Goal: Task Accomplishment & Management: Use online tool/utility

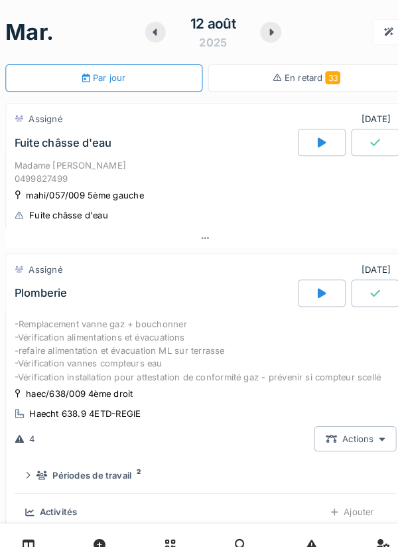
click at [290, 135] on div at bounding box center [312, 138] width 46 height 27
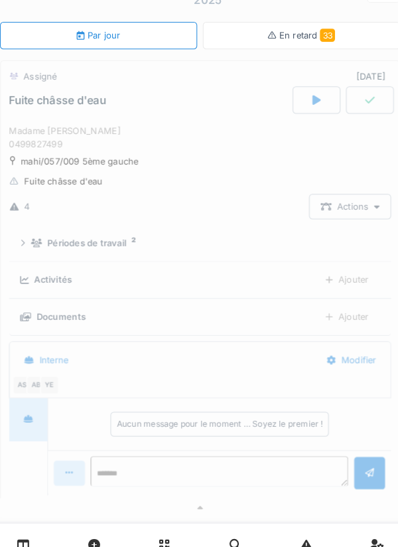
scroll to position [46, 0]
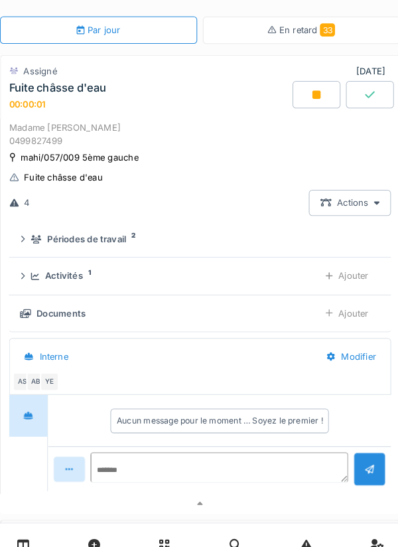
click at [346, 268] on div "Ajouter" at bounding box center [341, 267] width 64 height 25
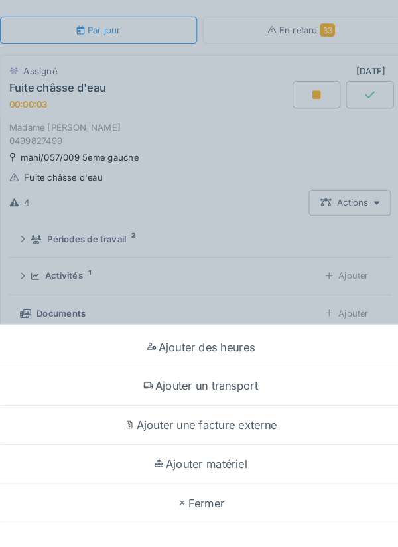
click at [230, 363] on div "Ajouter un transport" at bounding box center [199, 374] width 392 height 38
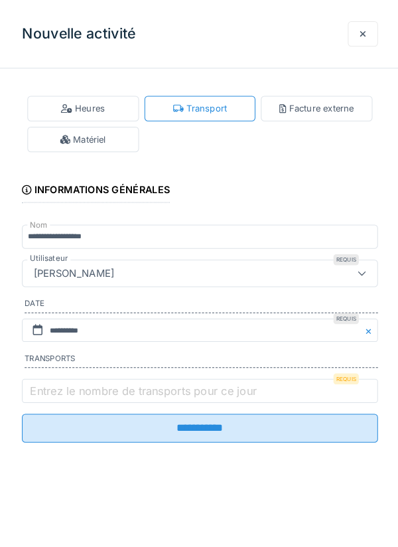
click at [151, 385] on label "Entrez le nombre de transports pour ce jour" at bounding box center [144, 379] width 225 height 16
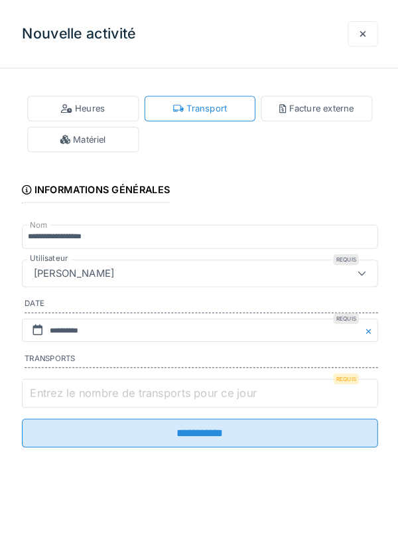
click at [151, 385] on input "Entrez le nombre de transports pour ce jour" at bounding box center [199, 381] width 345 height 28
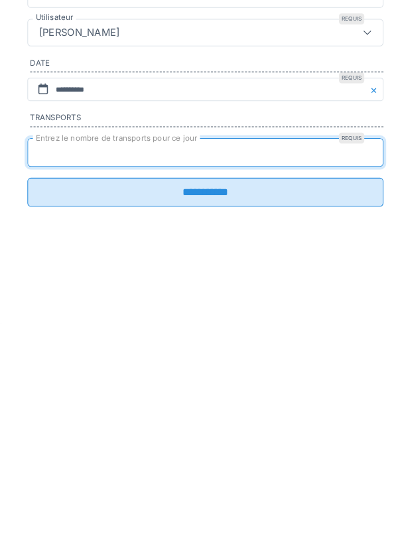
type input "*"
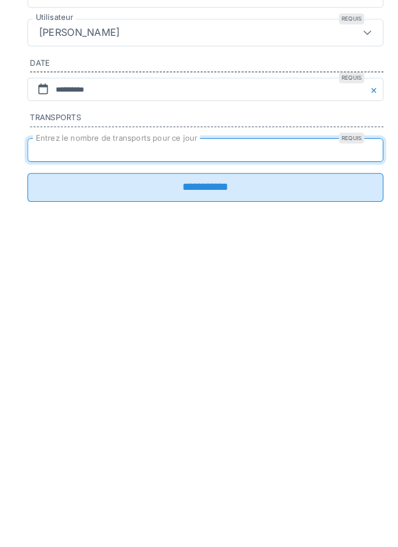
click at [206, 423] on input "**********" at bounding box center [199, 415] width 345 height 28
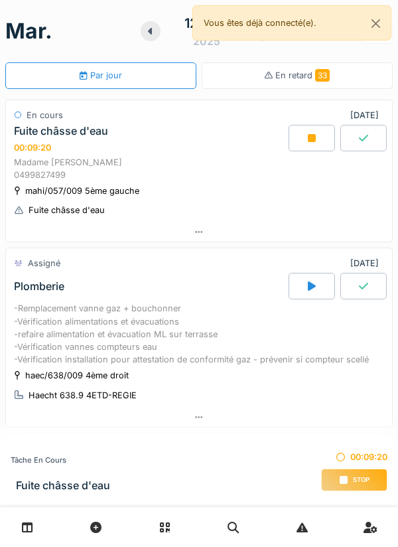
click at [270, 229] on div at bounding box center [199, 231] width 387 height 19
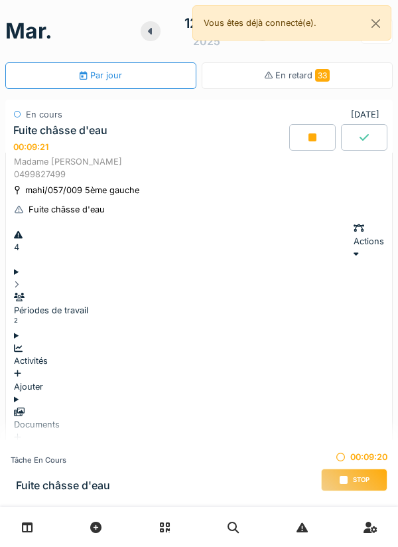
scroll to position [46, 0]
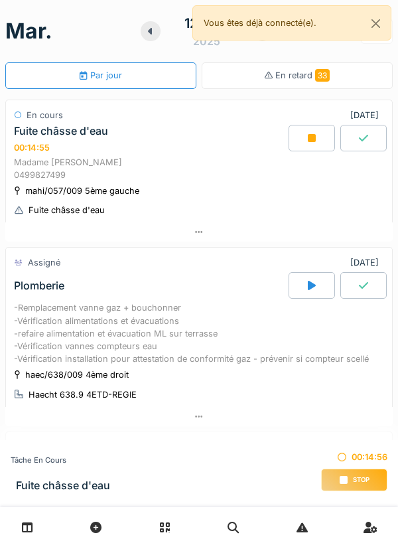
click at [298, 145] on div at bounding box center [312, 138] width 46 height 27
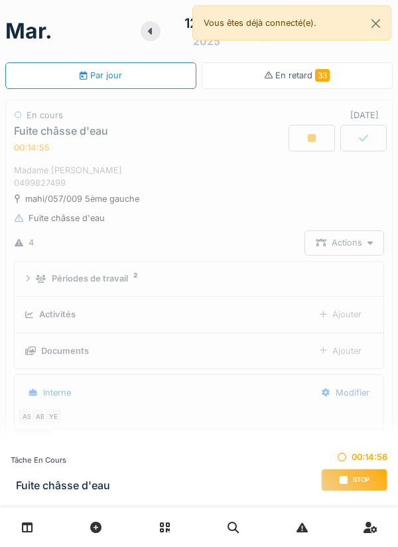
click at [307, 164] on div "Madame [PERSON_NAME] 0499827499" at bounding box center [199, 176] width 371 height 25
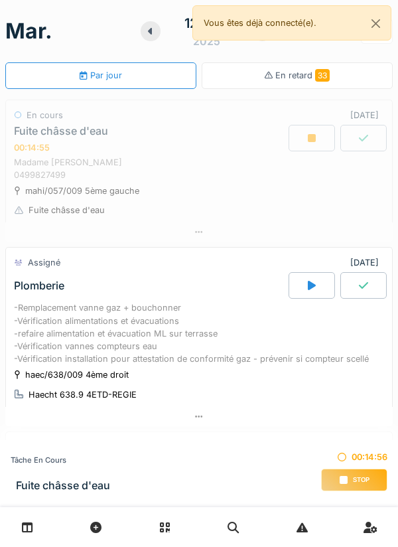
scroll to position [46, 0]
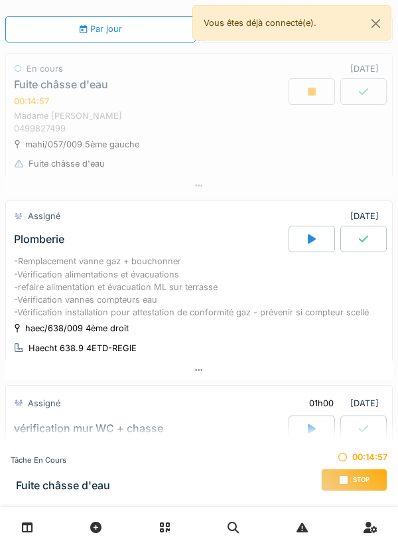
click at [322, 87] on div at bounding box center [312, 91] width 46 height 27
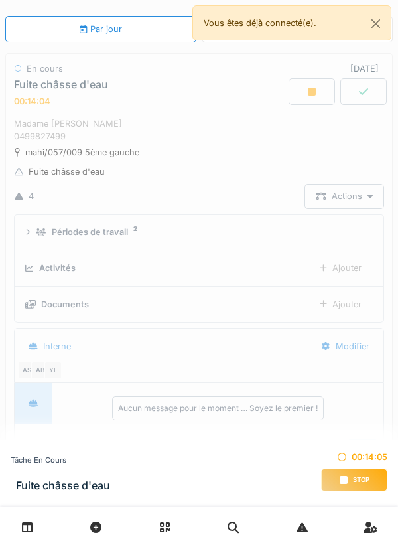
click at [355, 474] on div "Stop" at bounding box center [354, 480] width 66 height 23
click at [348, 489] on div "Stop" at bounding box center [354, 480] width 66 height 23
click at [337, 477] on div "Stop" at bounding box center [354, 480] width 66 height 23
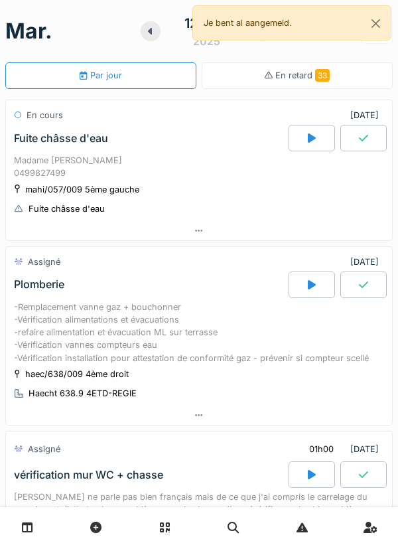
click at [211, 175] on div "Madame [PERSON_NAME] 0499827499" at bounding box center [199, 166] width 371 height 25
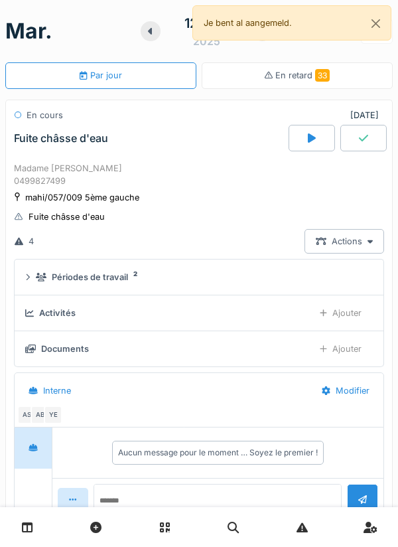
scroll to position [46, 0]
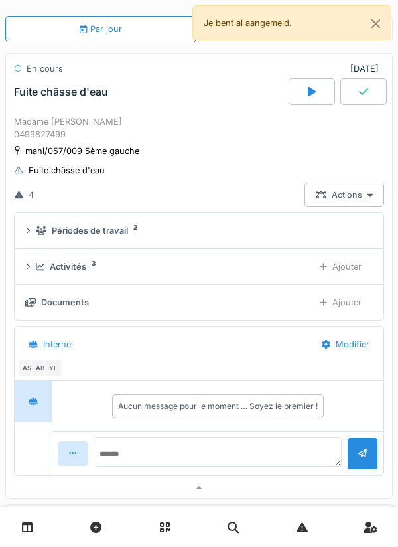
click at [44, 372] on div "YE" at bounding box center [53, 368] width 19 height 19
click at [185, 451] on textarea at bounding box center [218, 459] width 249 height 43
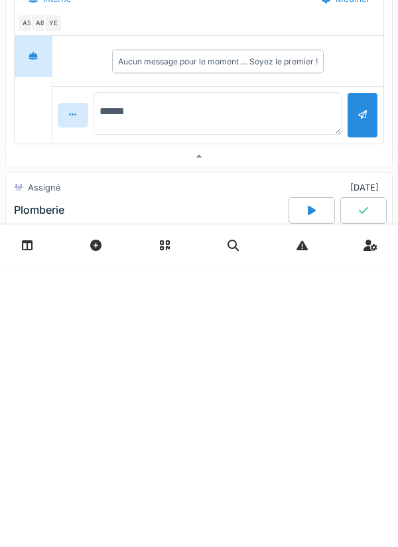
scroll to position [146, 0]
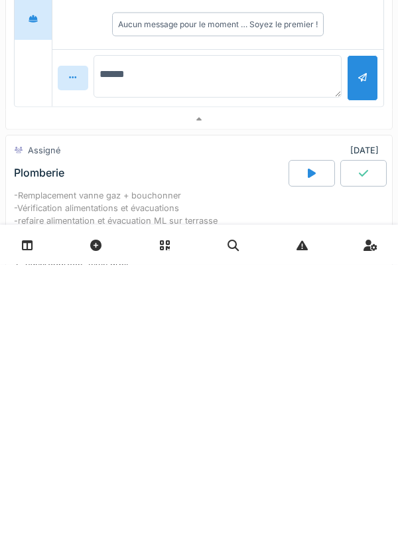
click at [265, 361] on textarea "******" at bounding box center [218, 359] width 249 height 43
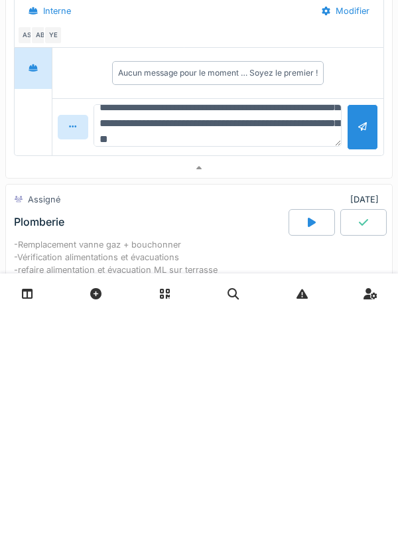
scroll to position [48, 0]
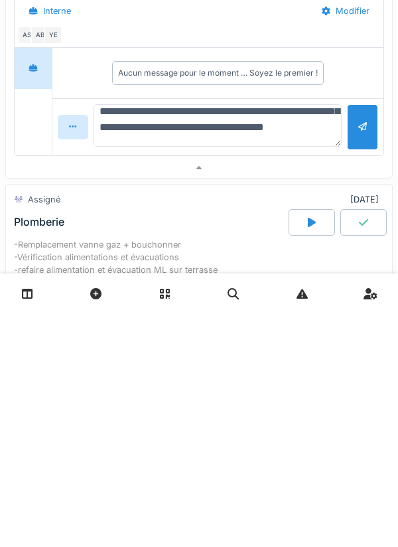
type textarea "**********"
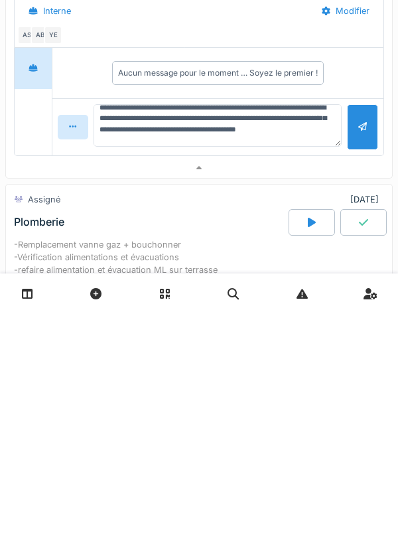
click at [361, 366] on div at bounding box center [363, 361] width 9 height 13
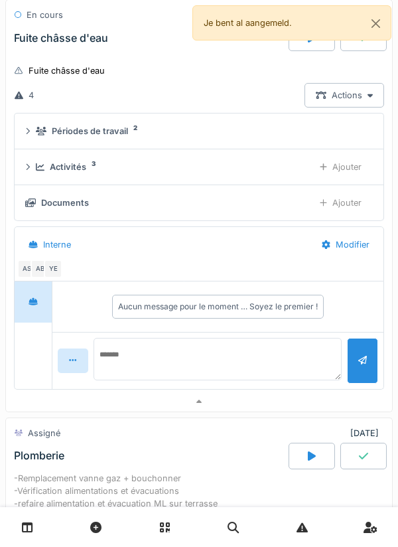
scroll to position [0, 0]
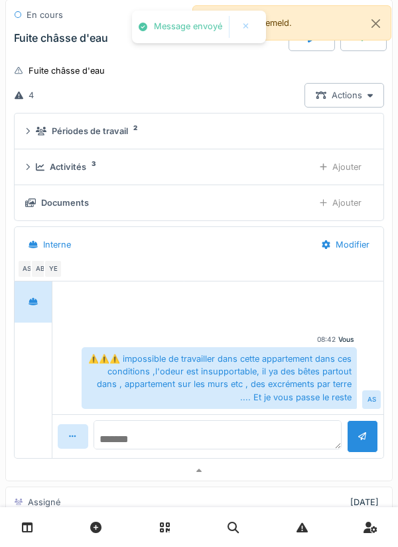
click at [106, 432] on textarea at bounding box center [218, 434] width 249 height 29
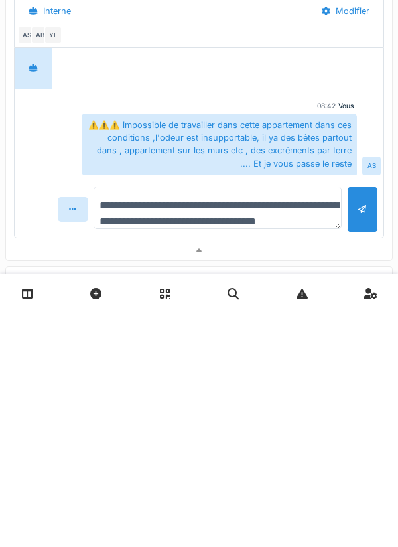
scroll to position [15, 0]
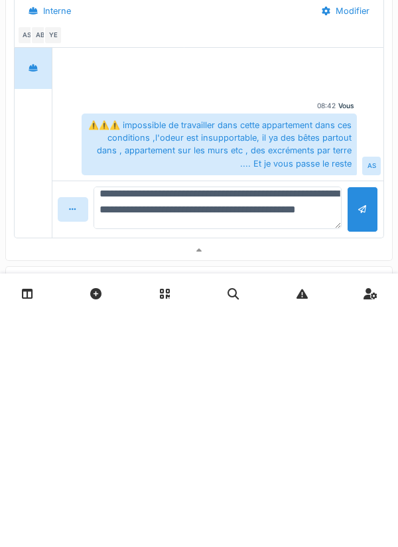
type textarea "**********"
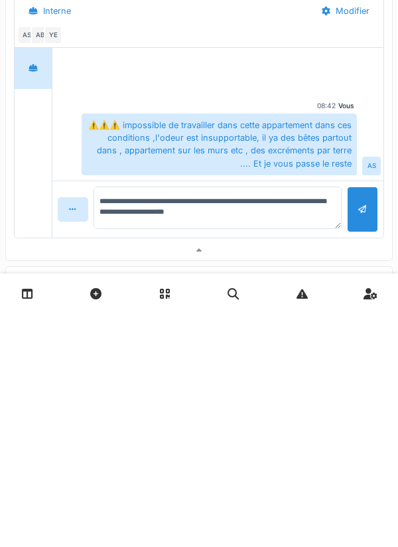
click at [357, 454] on div at bounding box center [362, 443] width 31 height 46
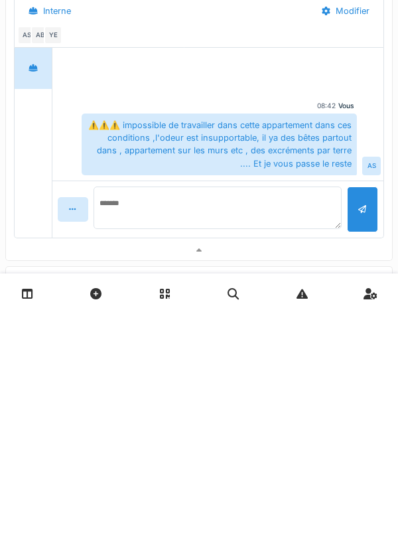
scroll to position [0, 0]
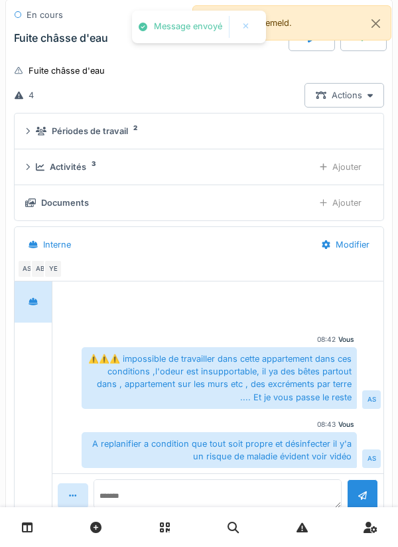
click at [347, 209] on div "Ajouter" at bounding box center [341, 203] width 64 height 25
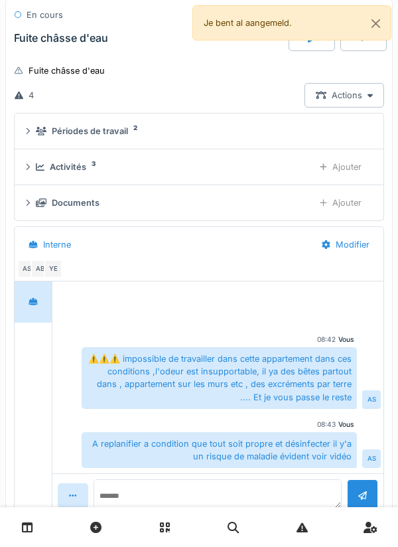
click at [206, 206] on div "Documents" at bounding box center [170, 203] width 268 height 13
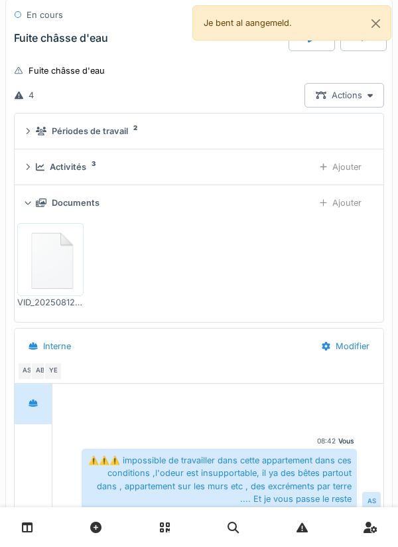
click at [62, 267] on img at bounding box center [51, 259] width 60 height 66
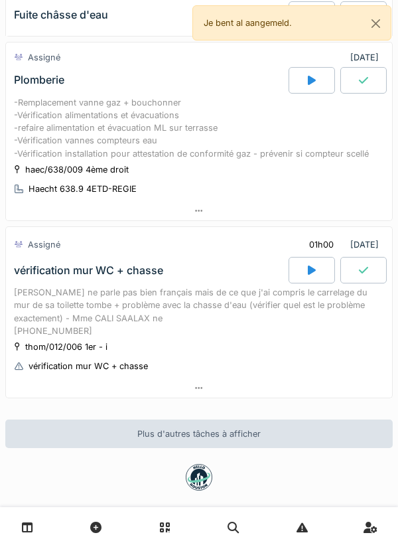
scroll to position [781, 0]
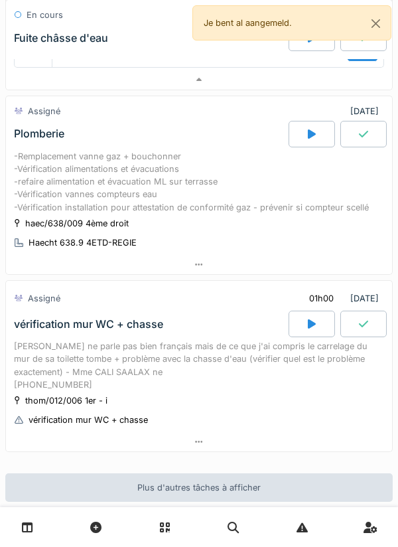
click at [302, 132] on div at bounding box center [312, 134] width 46 height 27
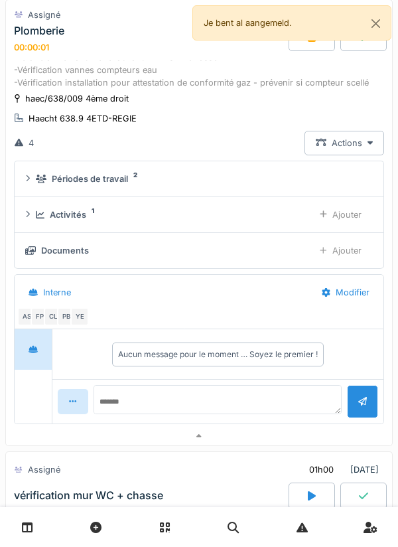
scroll to position [834, 0]
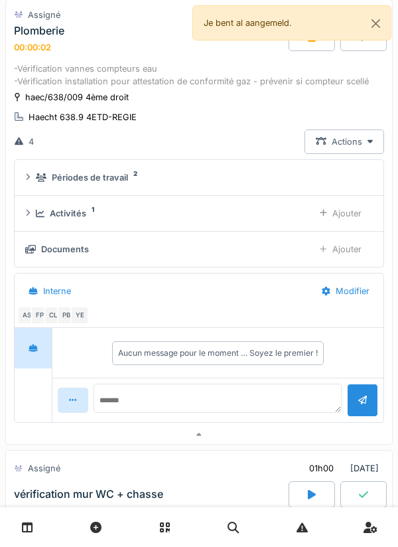
click at [37, 325] on div "FP" at bounding box center [40, 315] width 19 height 19
click at [194, 324] on div "AS FP CL PB YE" at bounding box center [196, 315] width 359 height 19
click at [52, 325] on div "CL" at bounding box center [53, 315] width 19 height 19
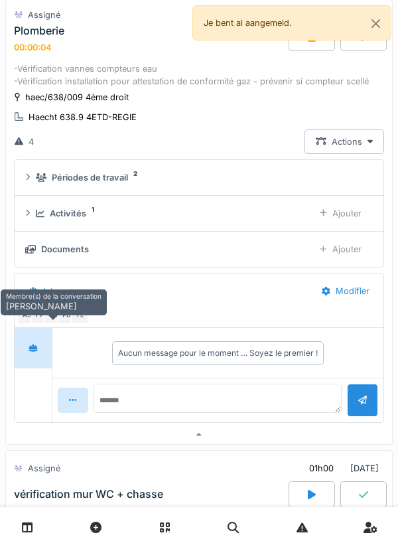
click at [64, 325] on div "PB" at bounding box center [66, 315] width 19 height 19
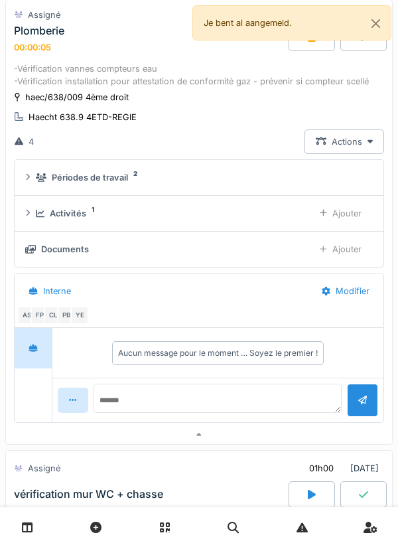
click at [82, 325] on div "YE" at bounding box center [79, 315] width 19 height 19
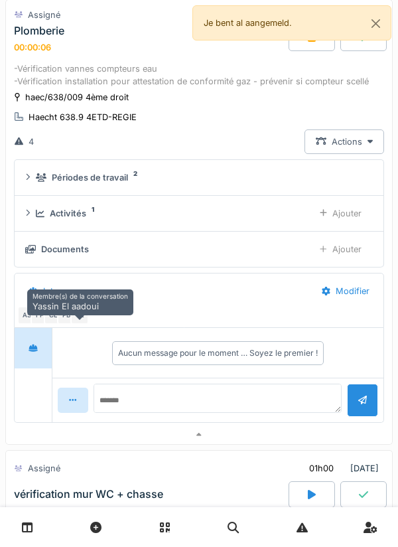
click at [35, 325] on div "FP" at bounding box center [40, 315] width 19 height 19
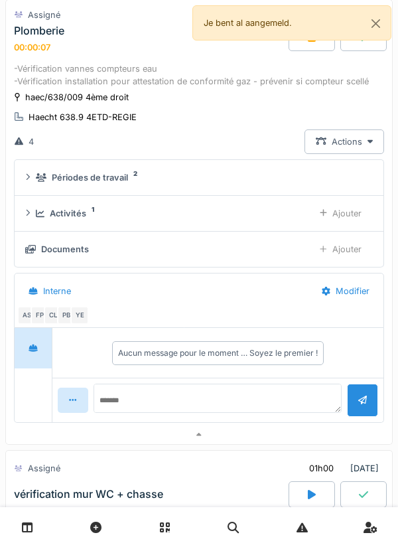
click at [213, 220] on div "Activités 1" at bounding box center [170, 213] width 268 height 13
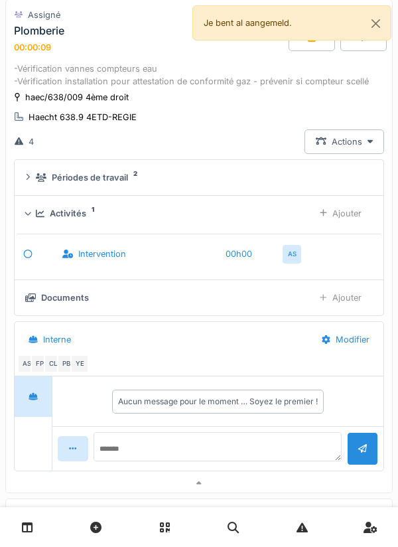
click at [323, 220] on div at bounding box center [323, 213] width 7 height 13
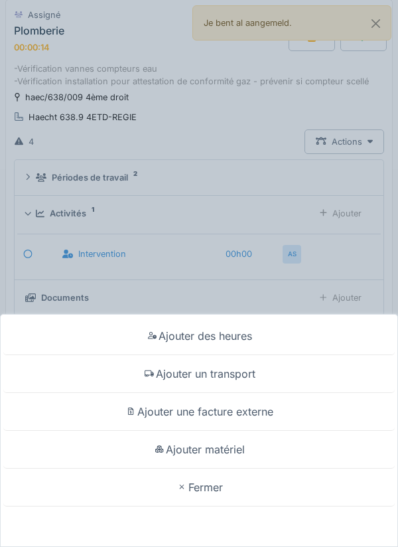
click at [246, 371] on div "Ajouter un transport" at bounding box center [199, 374] width 392 height 38
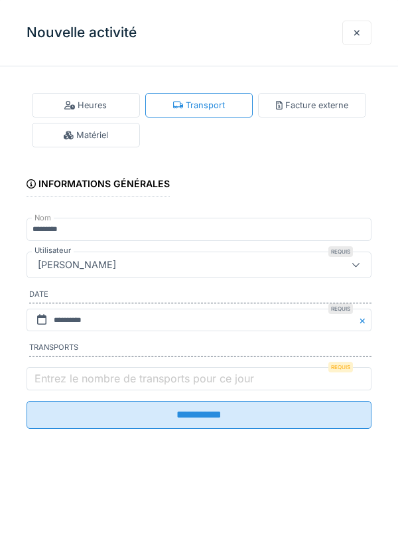
click at [122, 378] on label "Entrez le nombre de transports pour ce jour" at bounding box center [144, 379] width 225 height 16
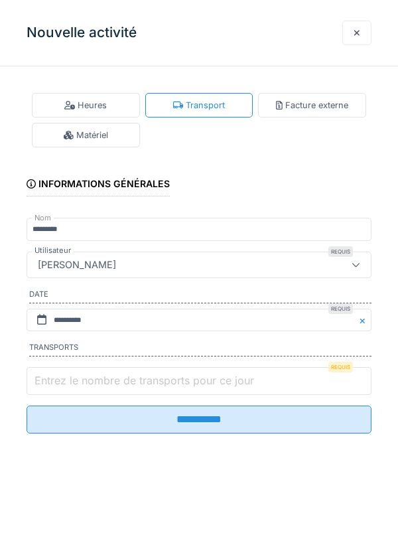
click at [122, 378] on input "Entrez le nombre de transports pour ce jour" at bounding box center [199, 381] width 345 height 28
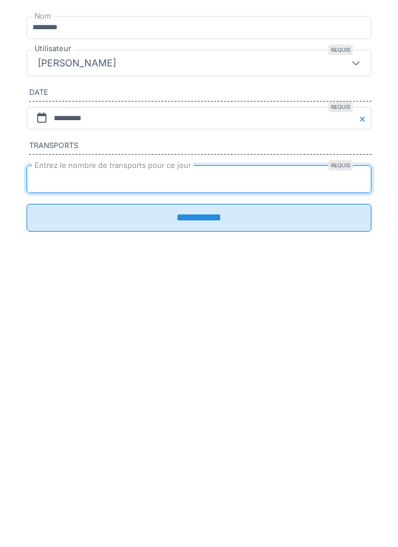
type input "*"
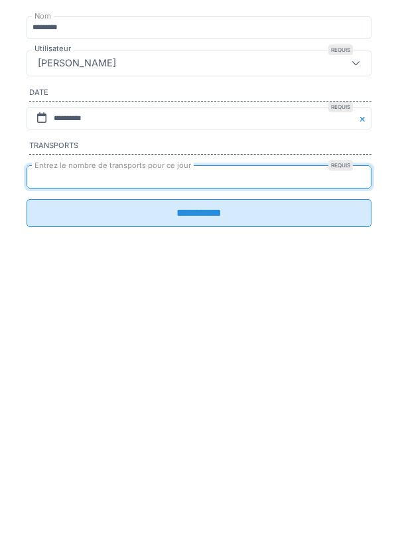
click at [172, 420] on input "**********" at bounding box center [199, 415] width 345 height 28
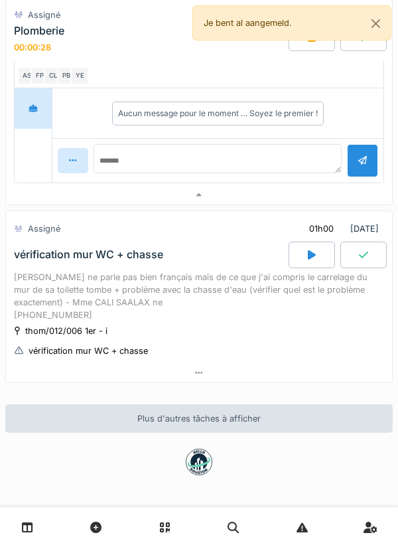
scroll to position [1087, 0]
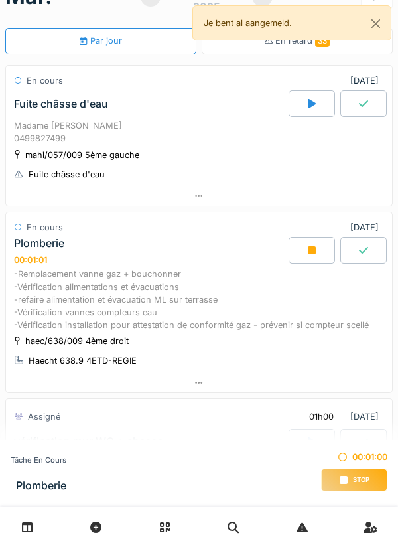
scroll to position [39, 0]
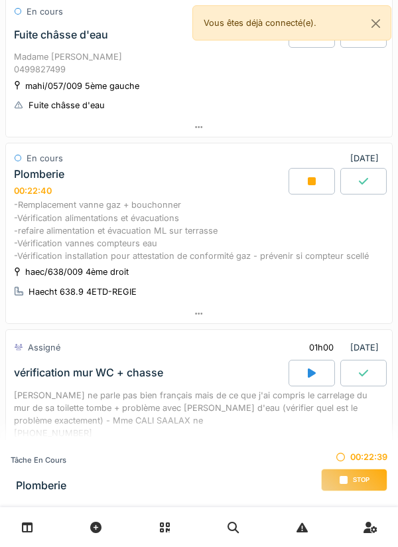
scroll to position [111, 0]
